Goal: Navigation & Orientation: Go to known website

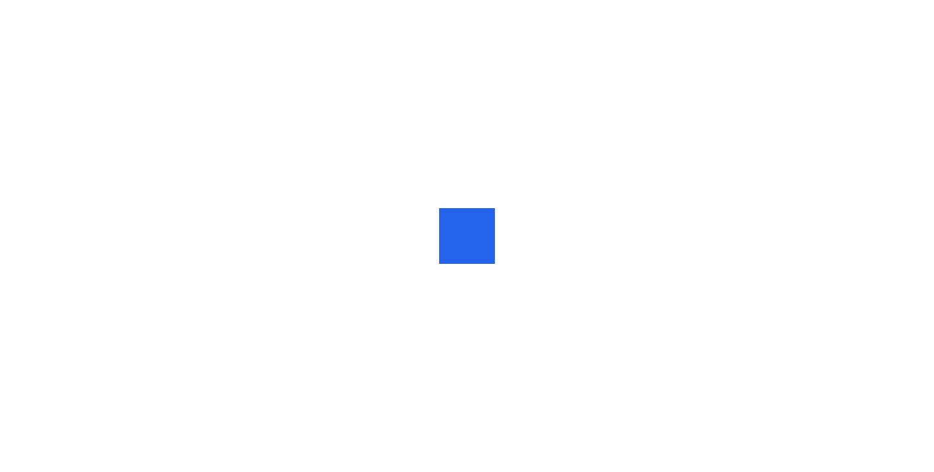
click at [452, 236] on div at bounding box center [448, 236] width 23 height 0
click at [329, 79] on div at bounding box center [467, 236] width 934 height 472
